Goal: Information Seeking & Learning: Find specific page/section

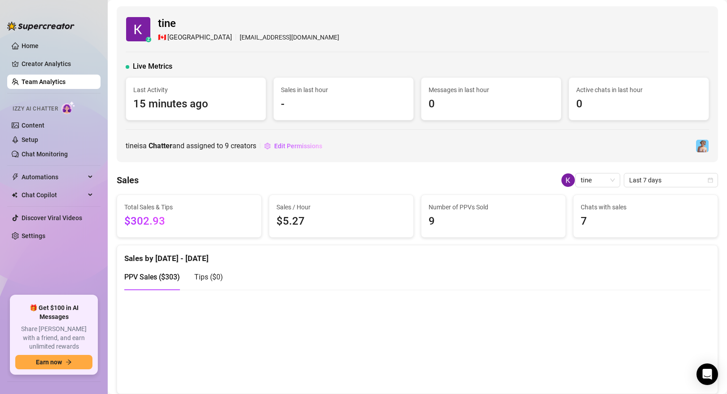
click at [59, 82] on link "Team Analytics" at bounding box center [44, 81] width 44 height 7
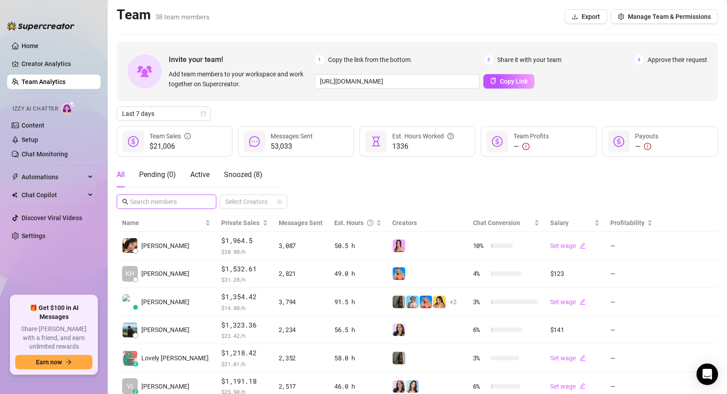
click at [179, 198] on input "text" at bounding box center [167, 202] width 74 height 10
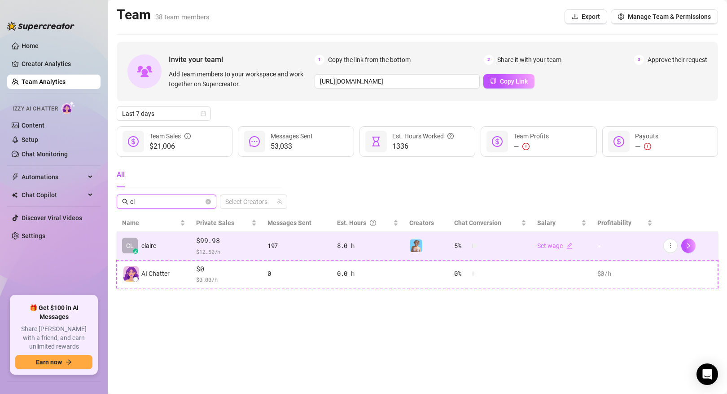
type input "cl"
click at [156, 252] on div "CL z claire" at bounding box center [139, 245] width 34 height 16
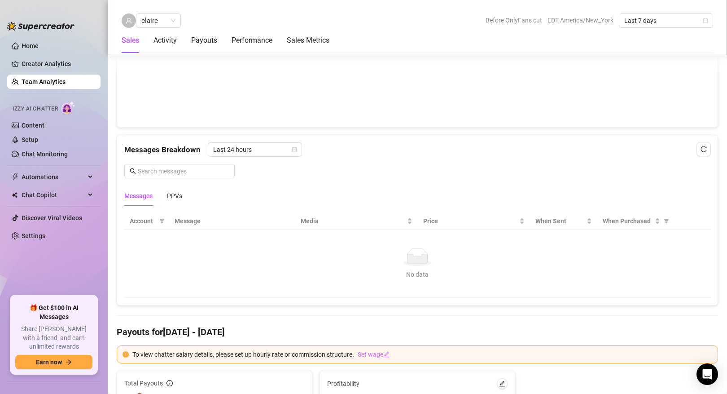
scroll to position [499, 0]
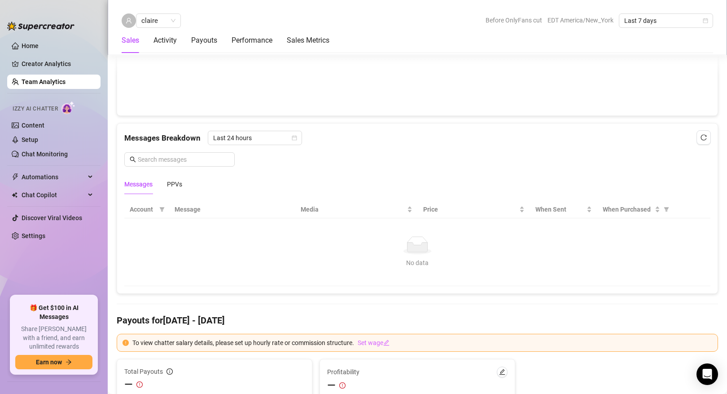
scroll to position [523, 0]
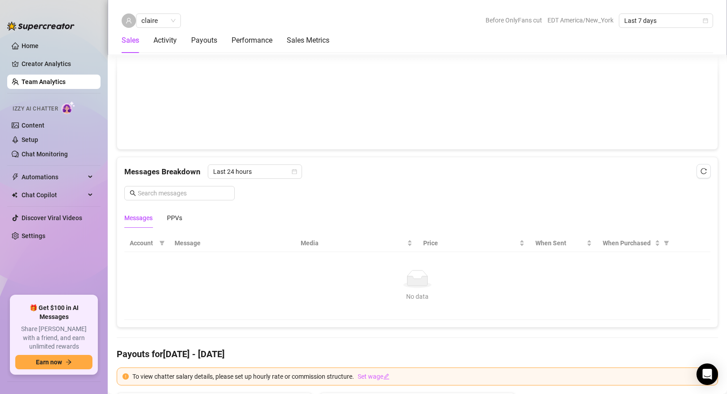
scroll to position [483, 0]
